Goal: Obtain resource: Obtain resource

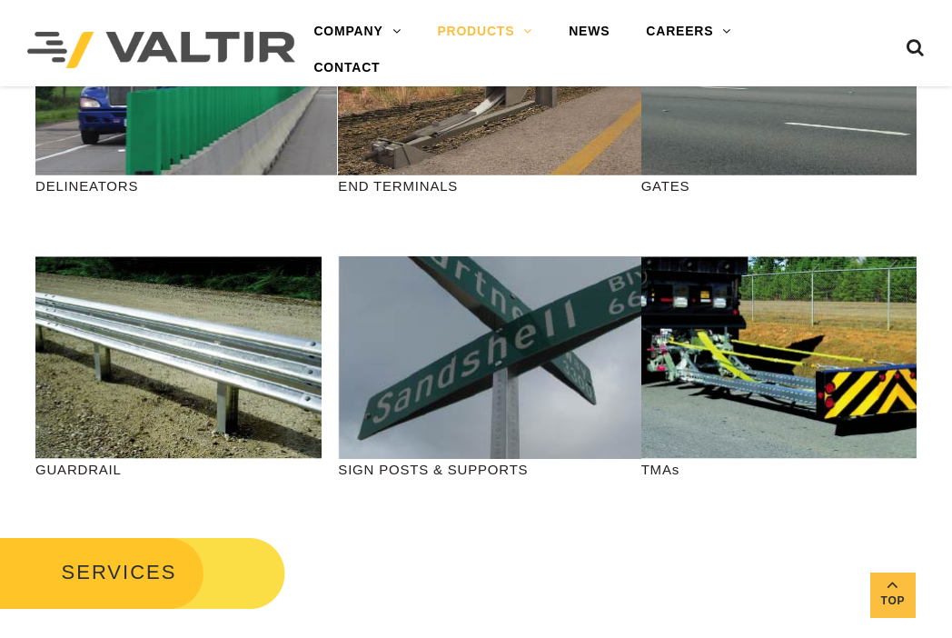
scroll to position [545, 0]
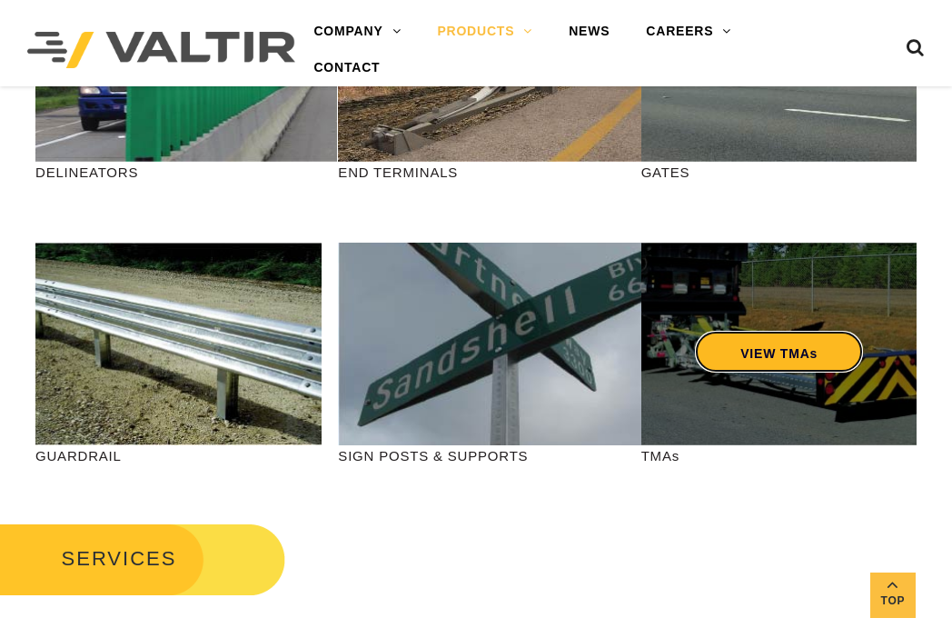
click at [718, 344] on link "VIEW TMAs" at bounding box center [779, 352] width 168 height 42
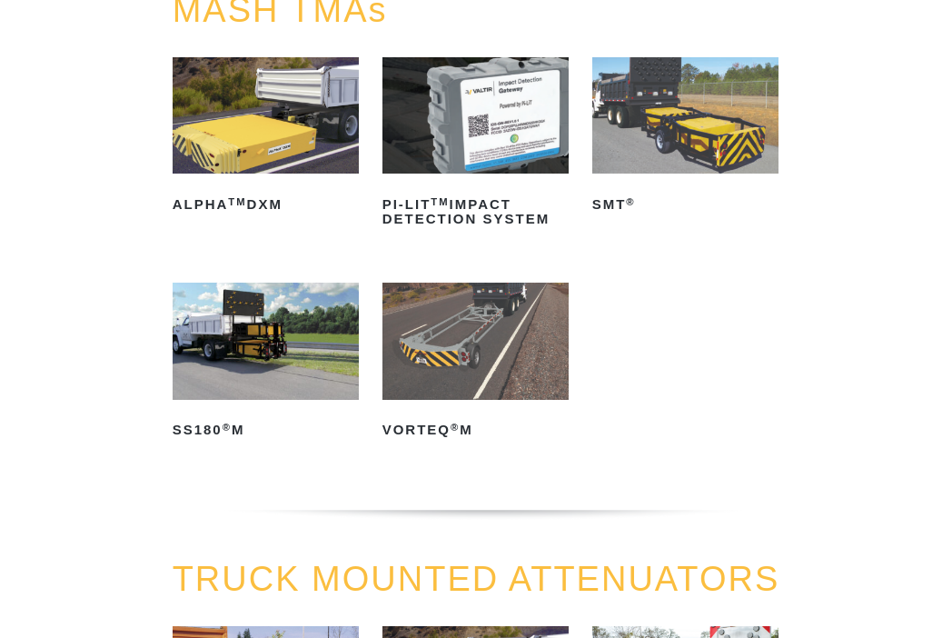
scroll to position [273, 0]
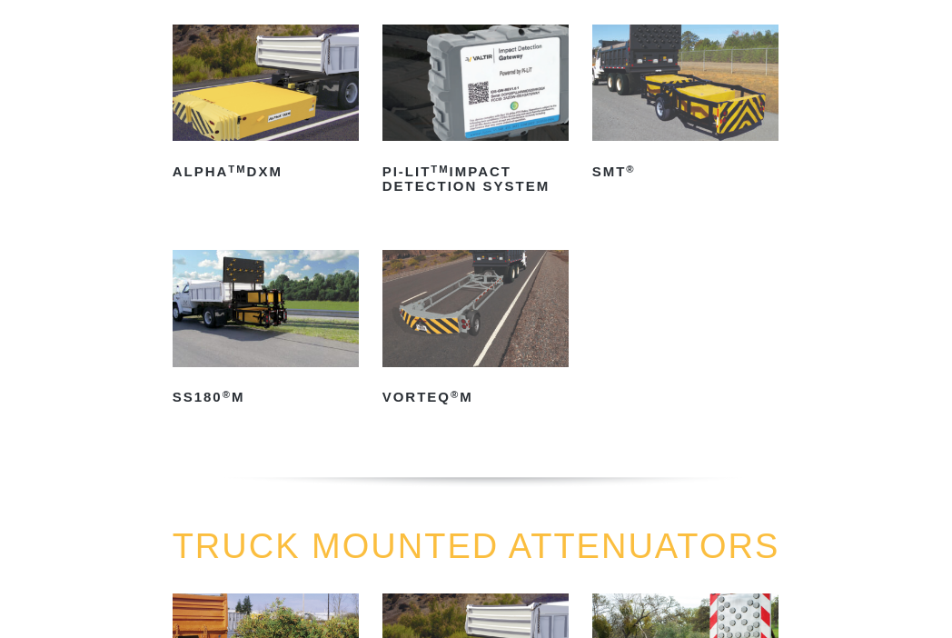
click at [485, 315] on img at bounding box center [475, 308] width 187 height 117
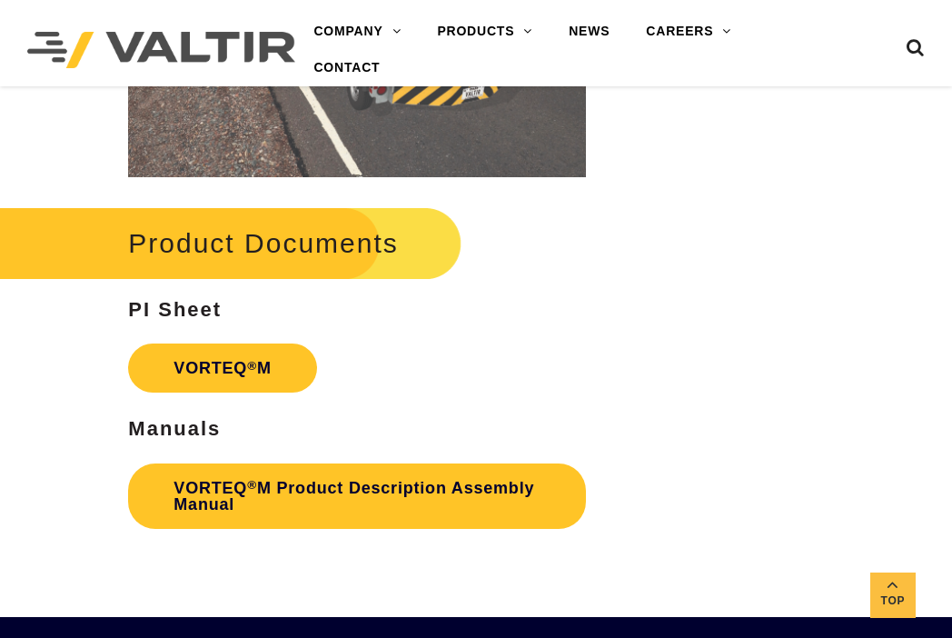
scroll to position [2907, 0]
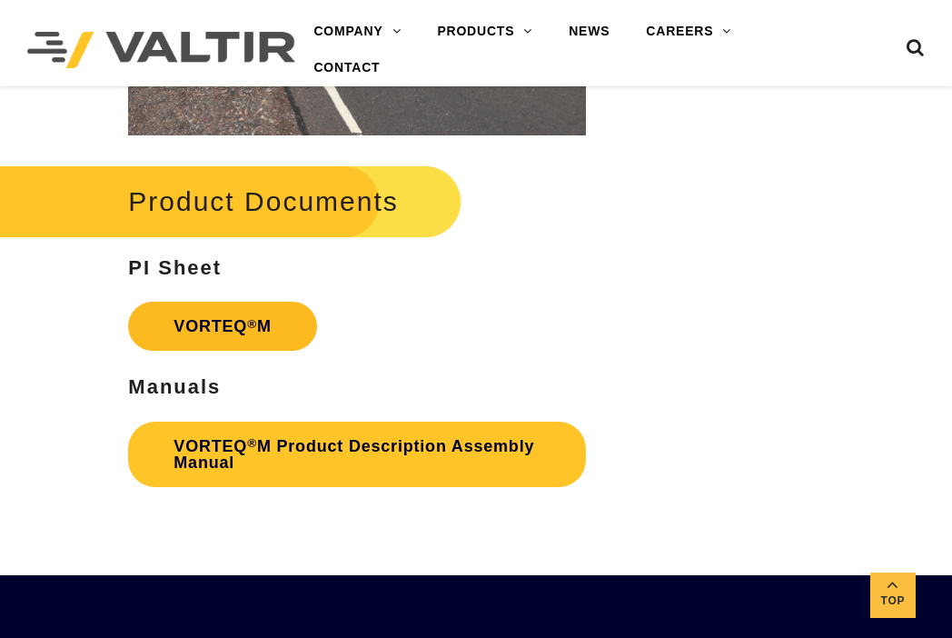
click at [214, 327] on link "VORTEQ ® M" at bounding box center [222, 326] width 188 height 49
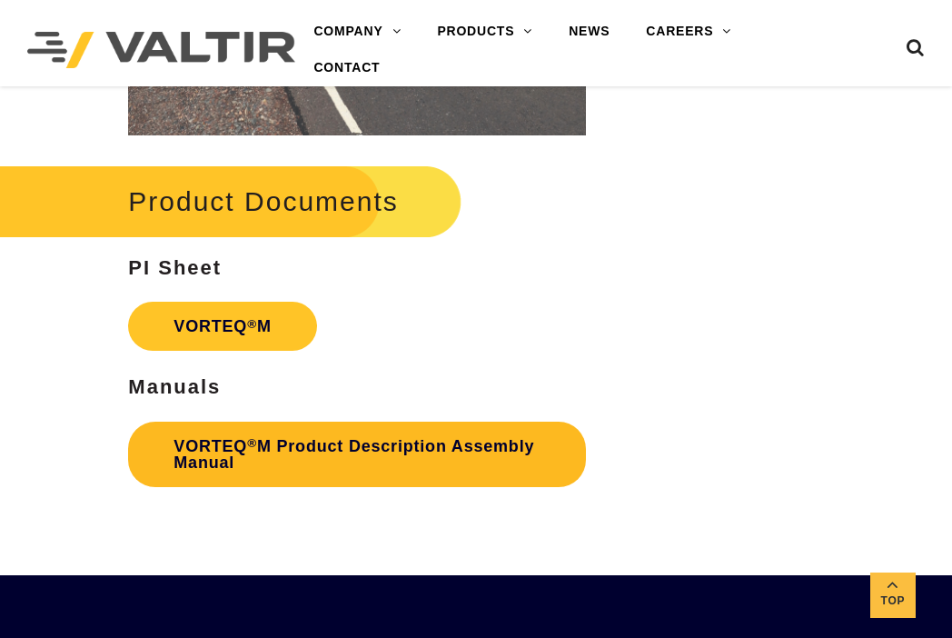
click at [346, 445] on link "VORTEQ ® M Product Description Assembly Manual" at bounding box center [356, 454] width 457 height 65
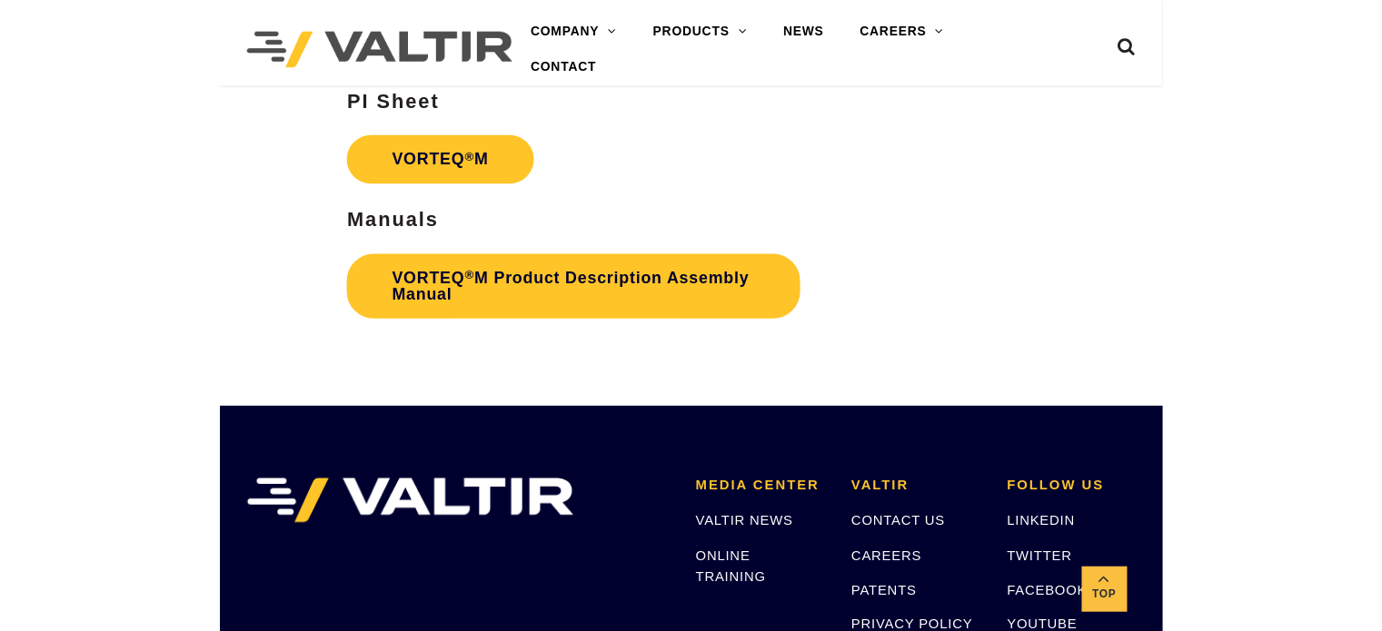
scroll to position [3089, 0]
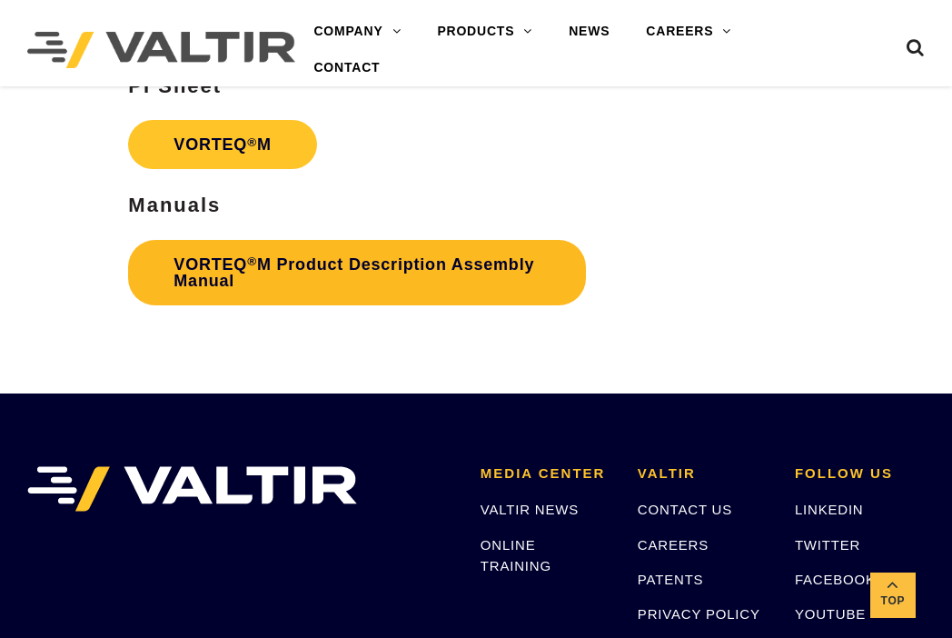
click at [369, 265] on link "VORTEQ ® M Product Description Assembly Manual" at bounding box center [356, 272] width 457 height 65
